Goal: Download file/media

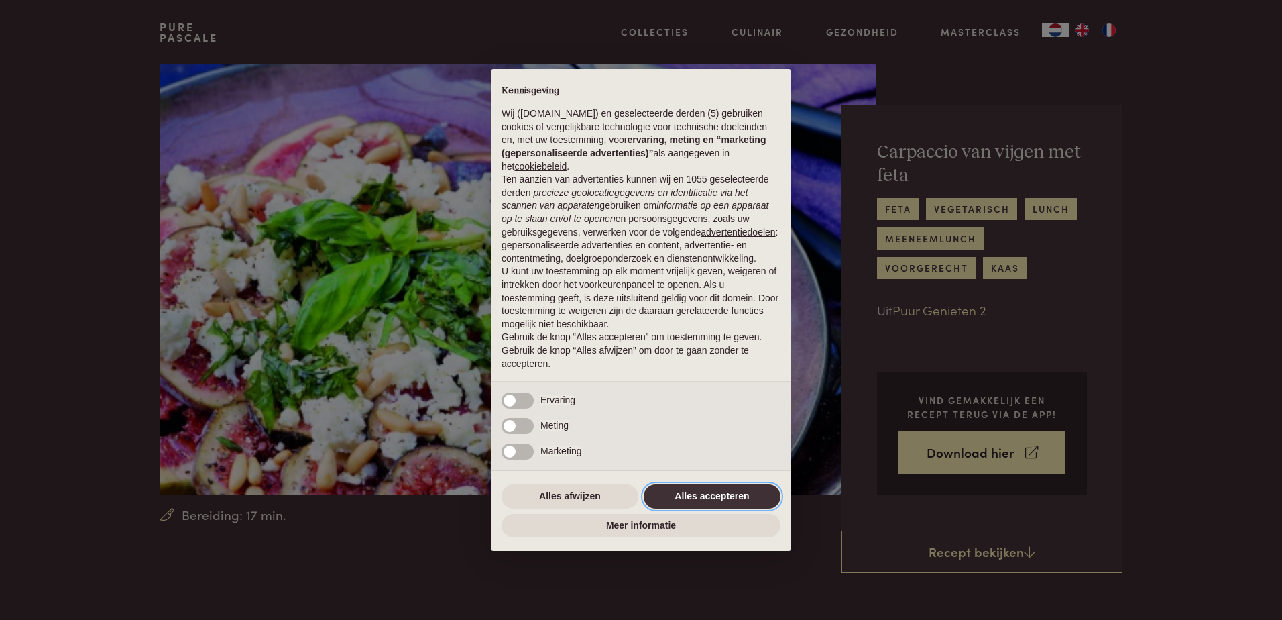
click at [685, 495] on button "Alles accepteren" at bounding box center [712, 496] width 137 height 24
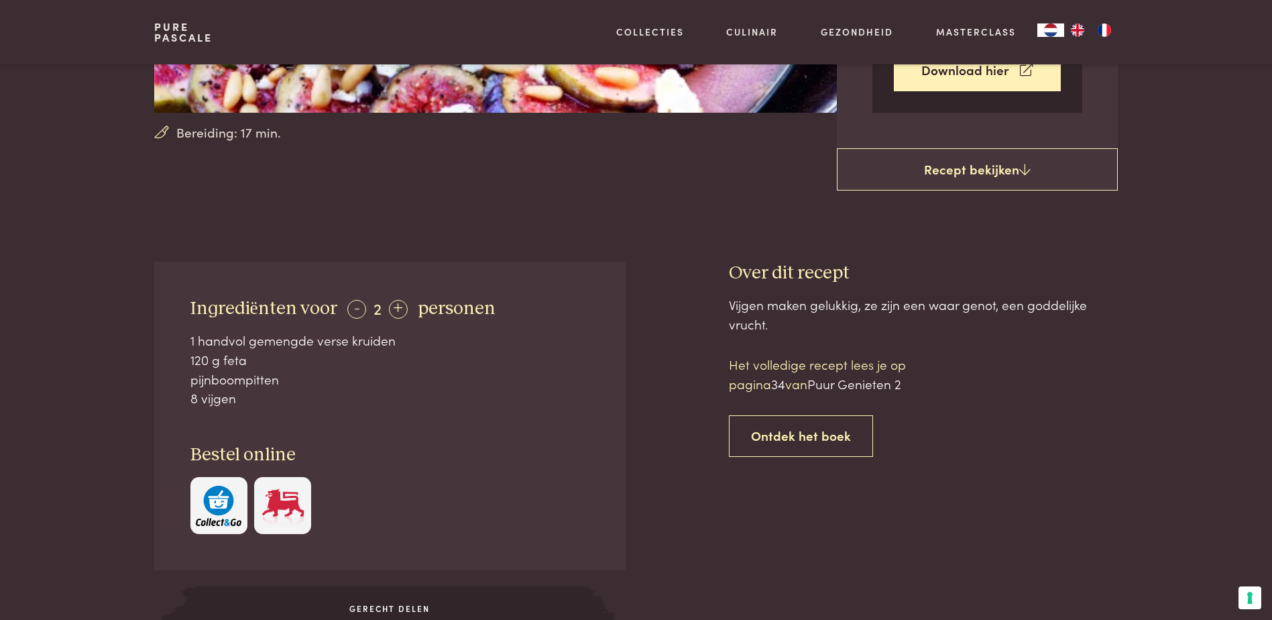
scroll to position [89, 0]
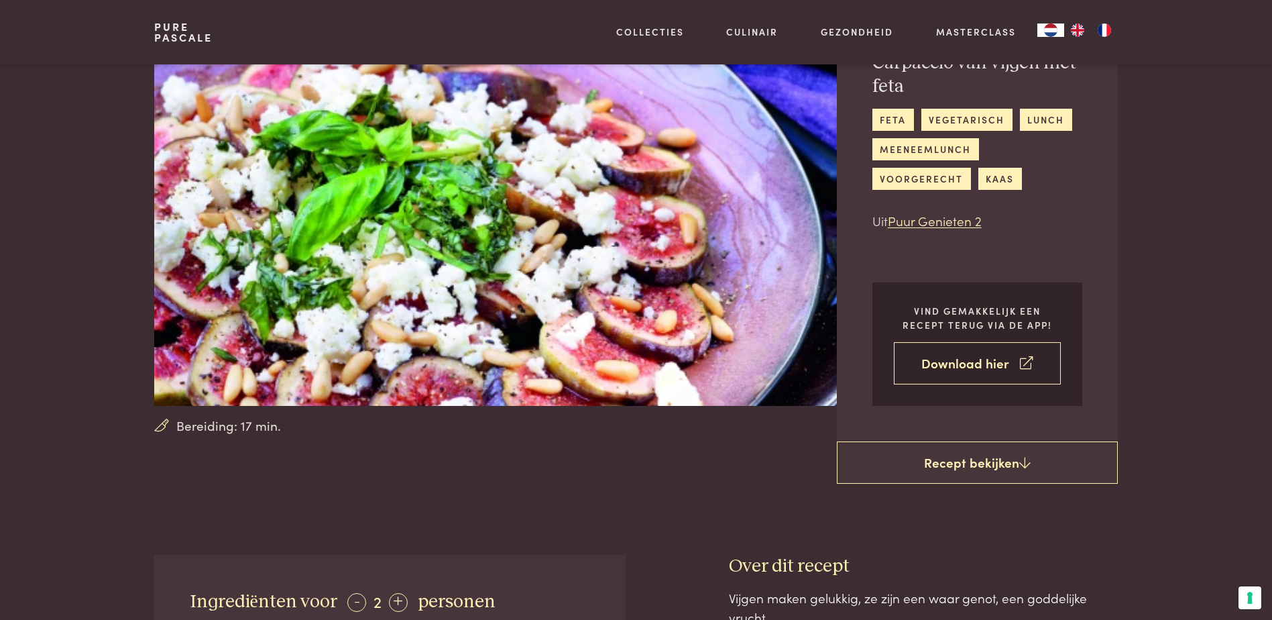
click at [944, 367] on link "Download hier" at bounding box center [977, 363] width 167 height 42
